Goal: Check status

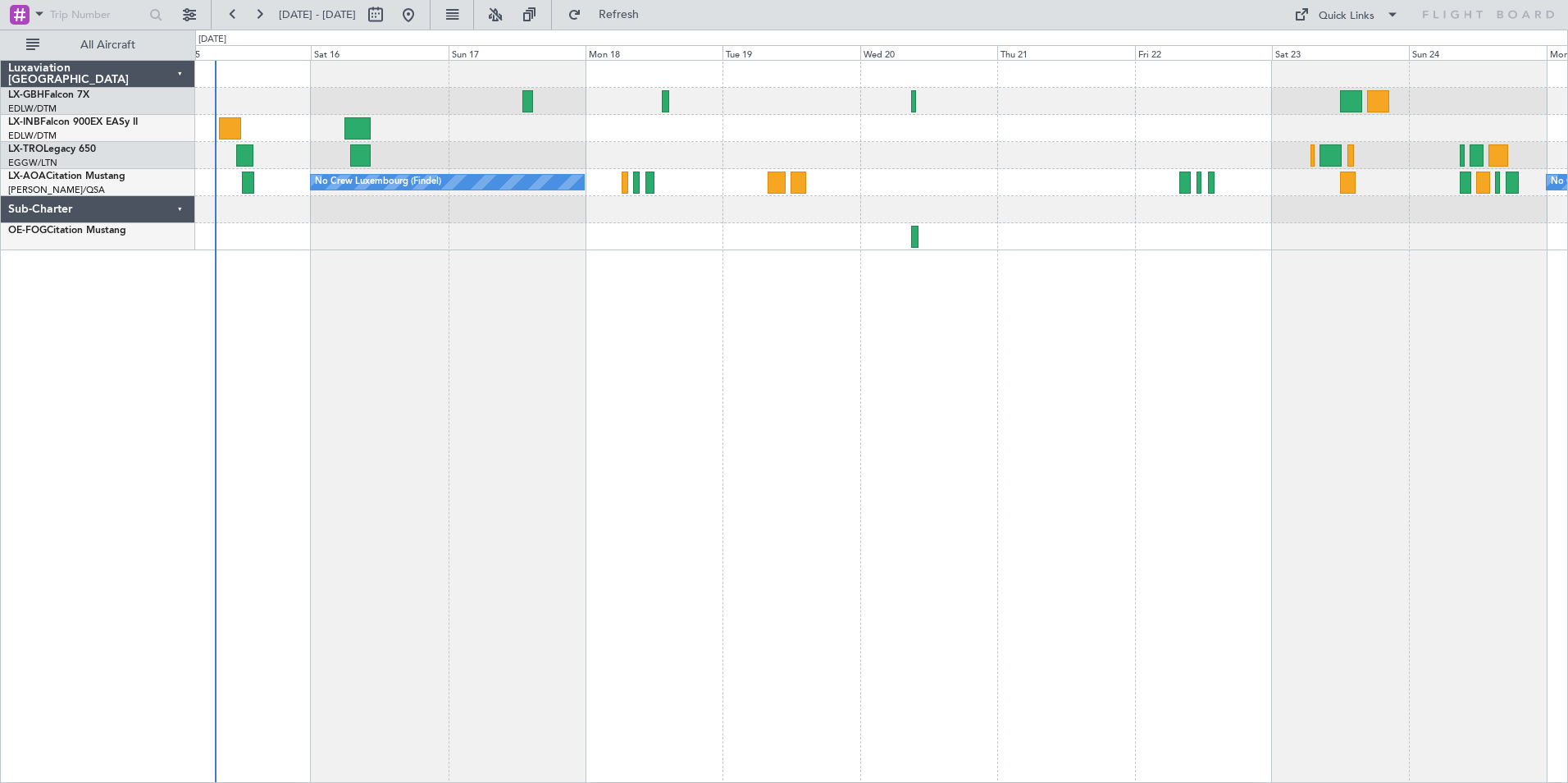
click at [550, 323] on div "Planned Maint Nice ([GEOGRAPHIC_DATA]) Unplanned Maint [GEOGRAPHIC_DATA] ([GEOG…" at bounding box center [881, 421] width 1373 height 723
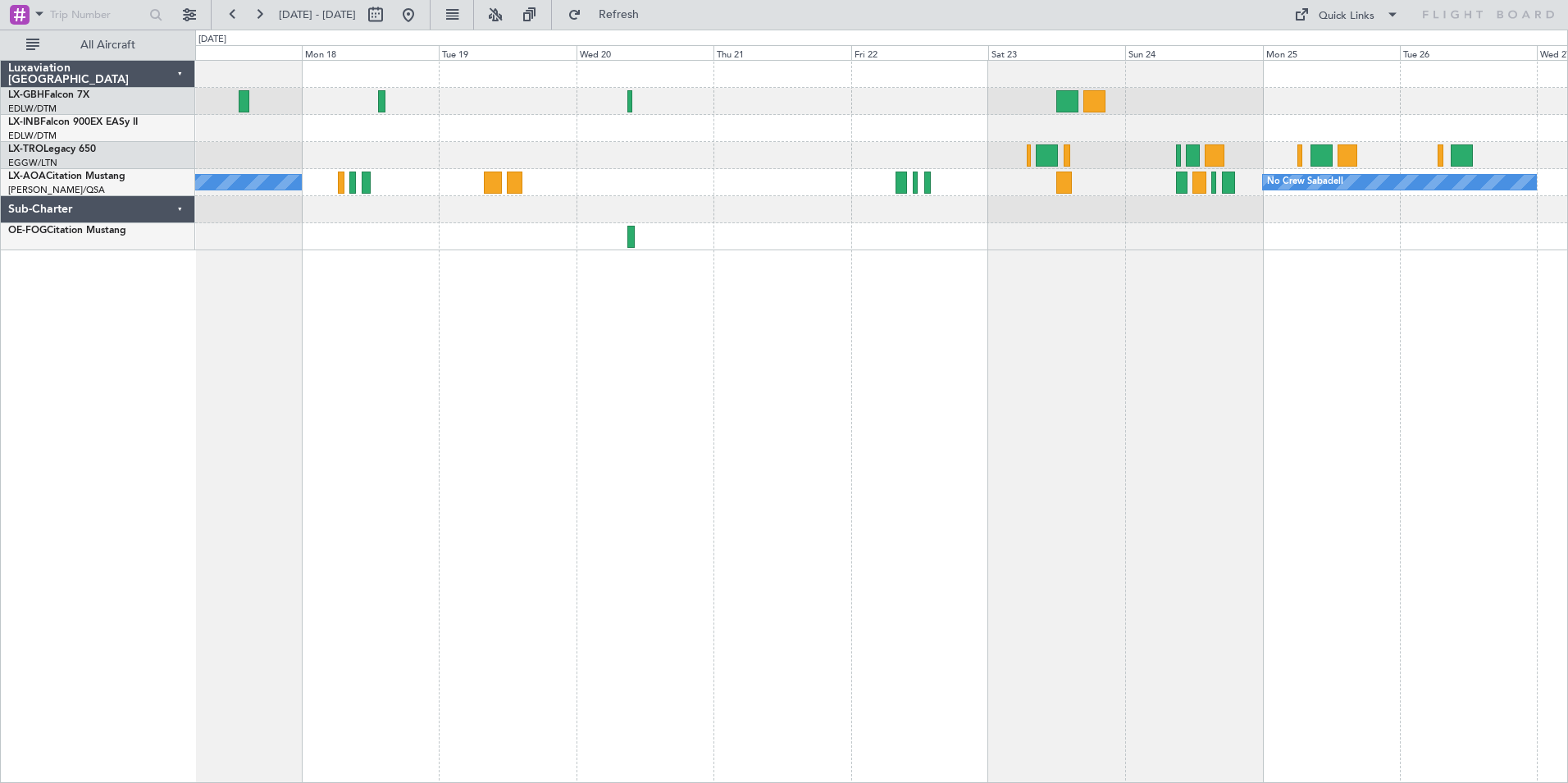
click at [977, 333] on div "No Crew Luxembourg (Findel) No Crew Sabadell" at bounding box center [881, 421] width 1373 height 723
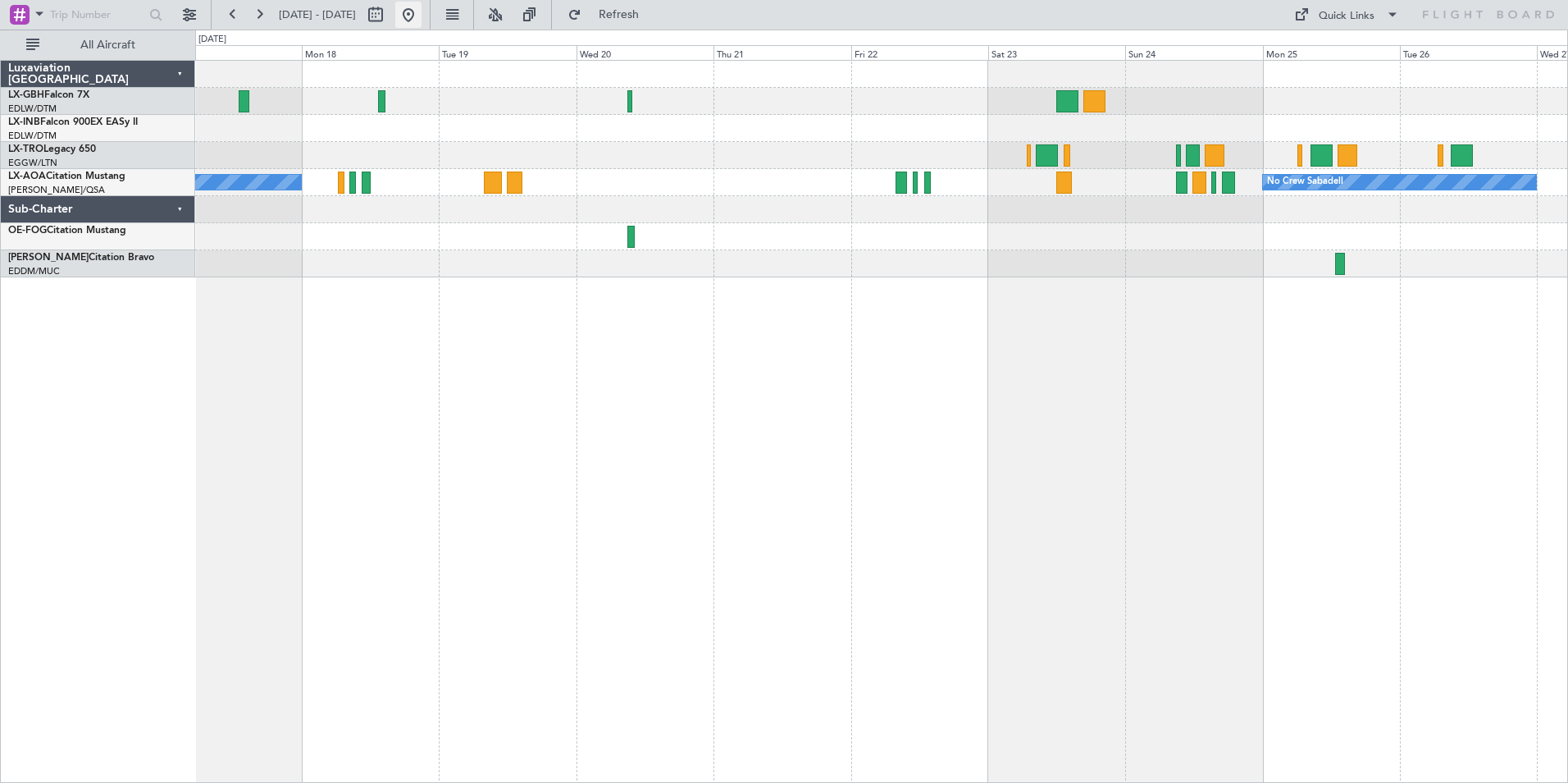
click at [422, 10] on button at bounding box center [408, 15] width 26 height 26
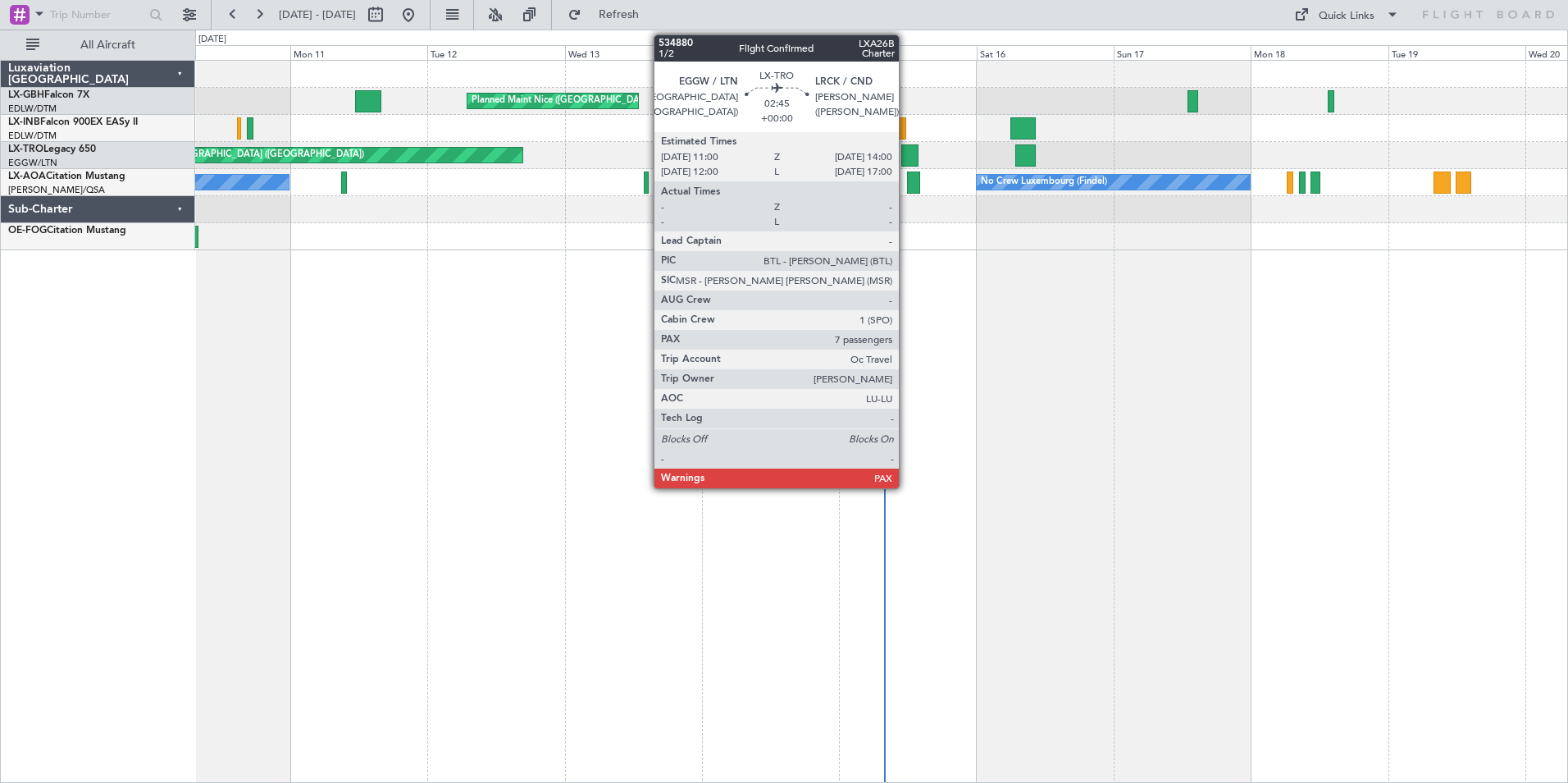
click at [907, 151] on div at bounding box center [911, 155] width 18 height 23
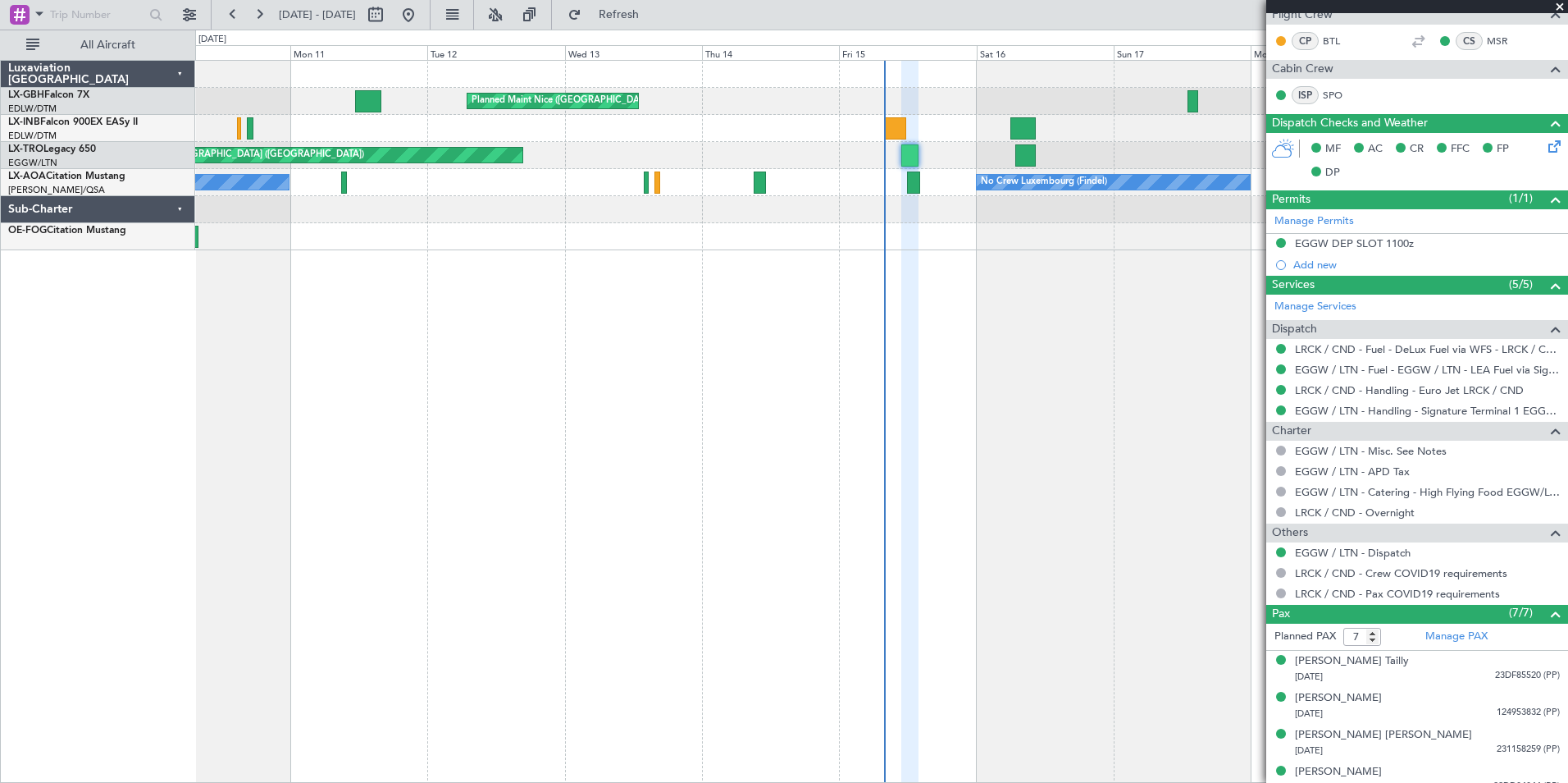
scroll to position [328, 0]
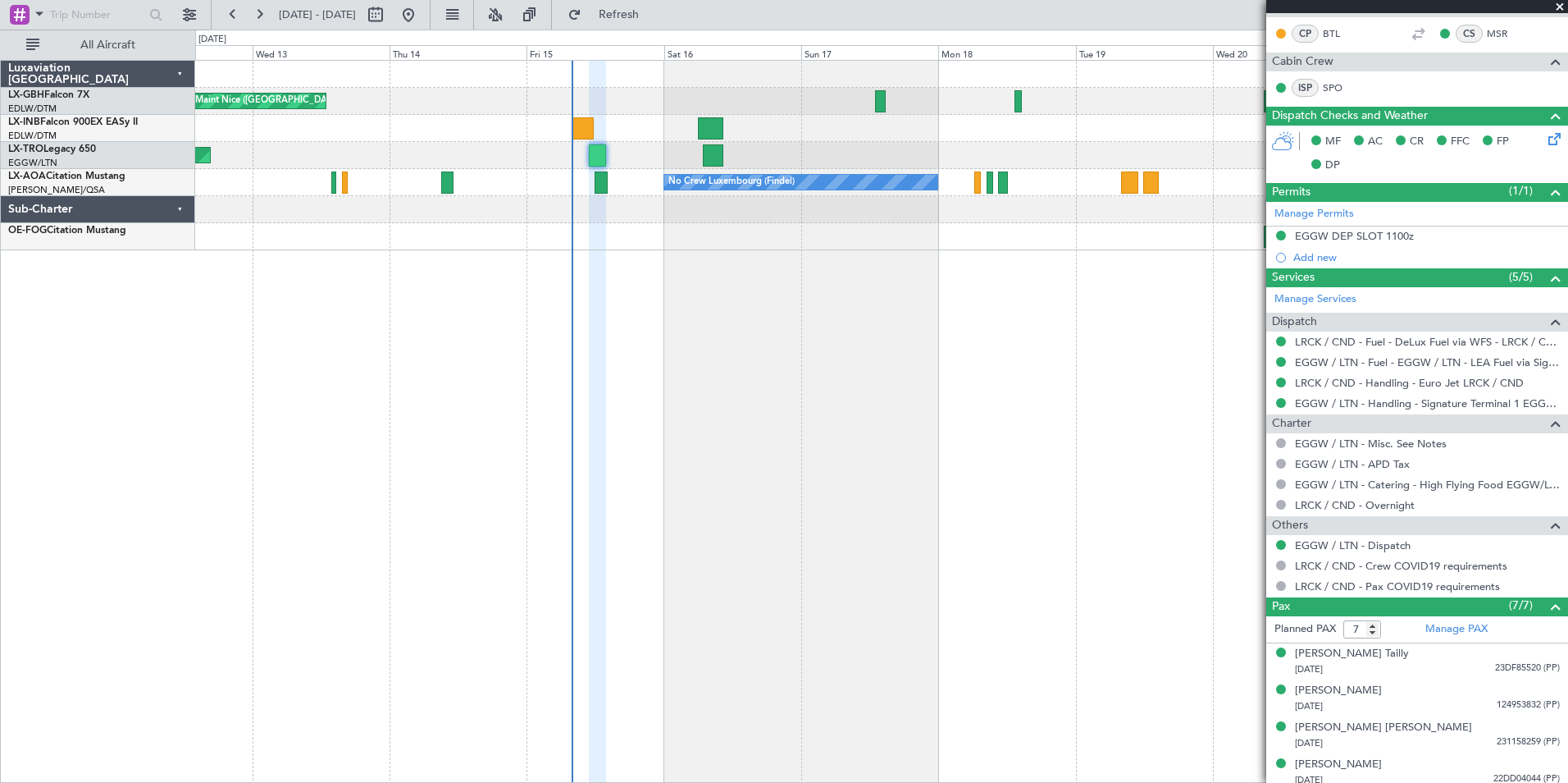
click at [742, 558] on div "Planned Maint Nice (Côte d'Azur Airport) Unplanned Maint London (Luton) No Crew…" at bounding box center [881, 421] width 1373 height 723
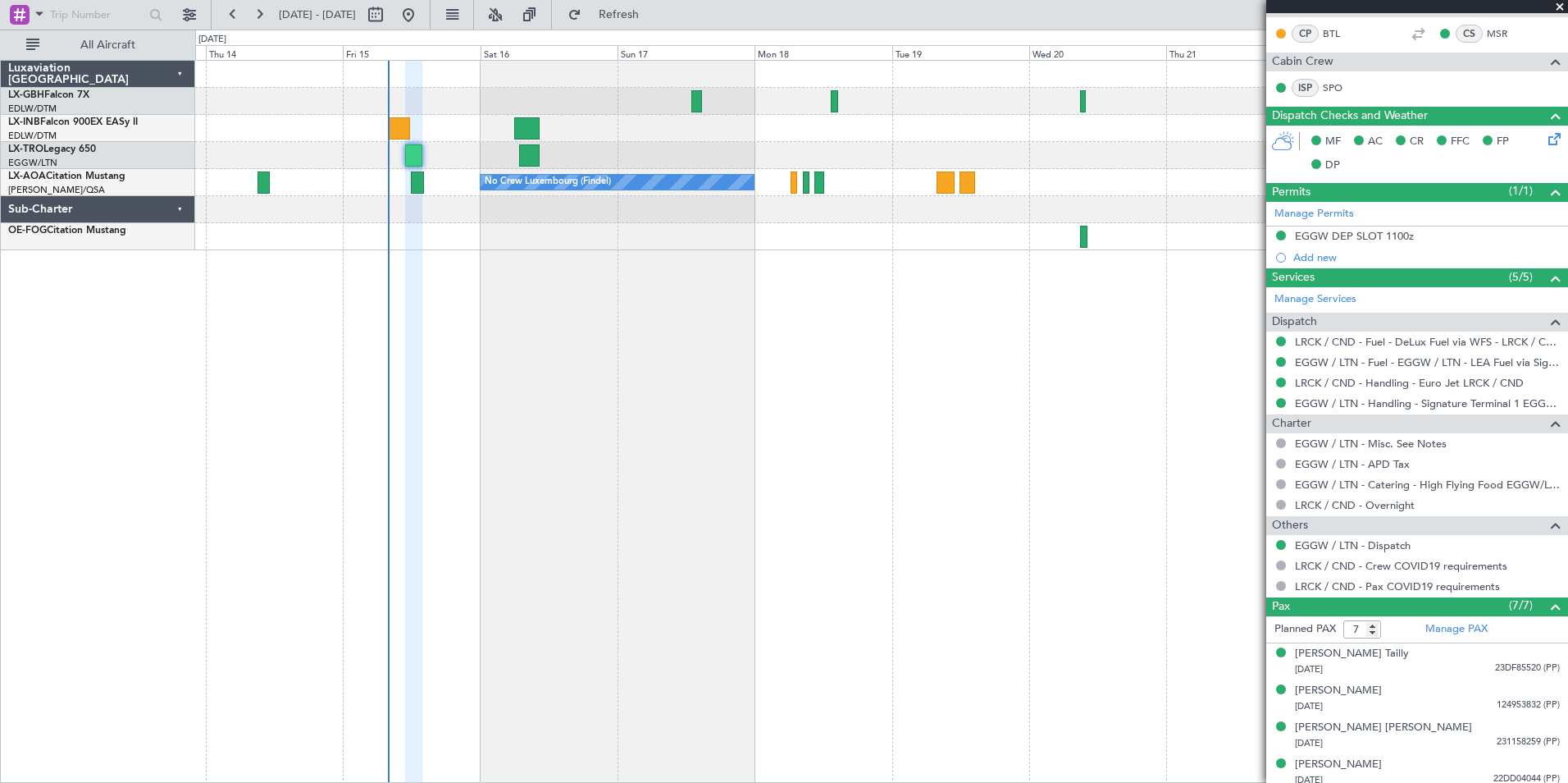
click at [738, 411] on div "Planned Maint Nice (Côte d'Azur Airport) Unplanned Maint London (Luton) No Crew…" at bounding box center [881, 421] width 1373 height 723
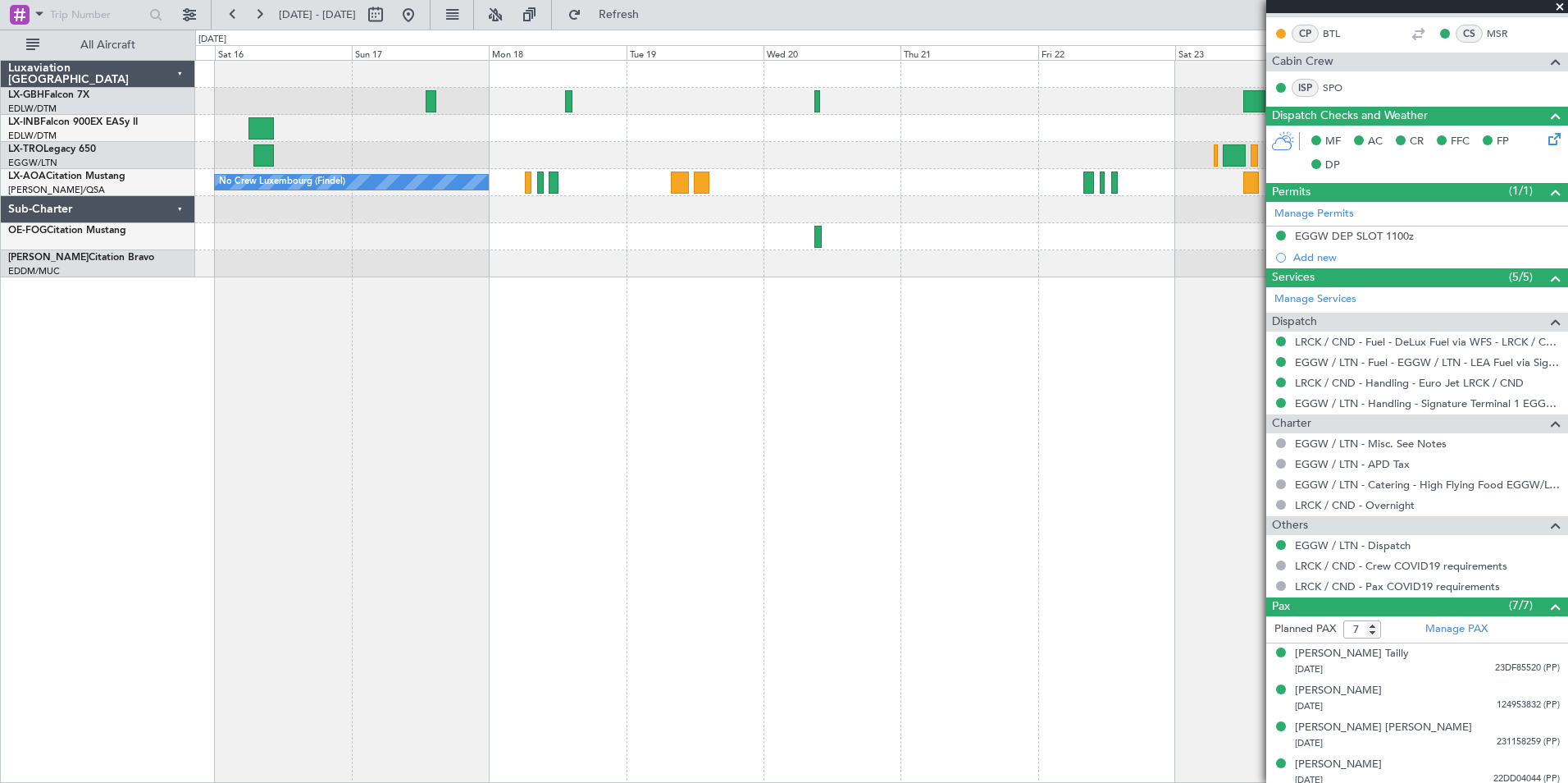
click at [367, 279] on div "Planned Maint Nice (Côte d'Azur Airport) No Crew Luxembourg (Findel) No Crew Sa…" at bounding box center [881, 421] width 1373 height 723
